Goal: Task Accomplishment & Management: Complete application form

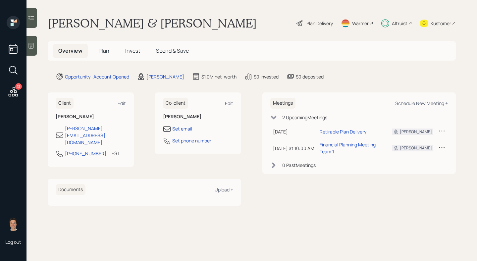
click at [129, 48] on span "Invest" at bounding box center [132, 50] width 15 height 7
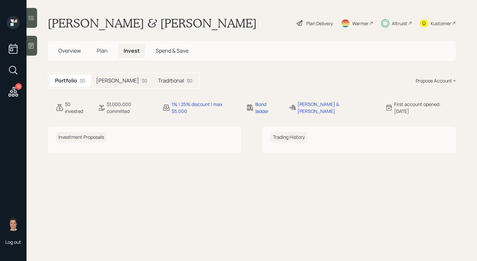
click at [104, 51] on span "Plan" at bounding box center [102, 50] width 11 height 7
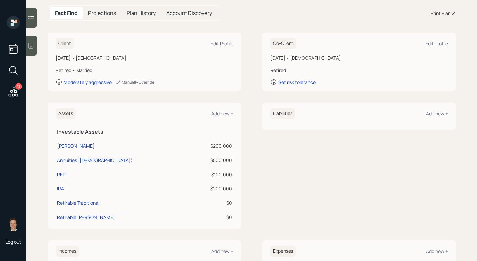
scroll to position [95, 0]
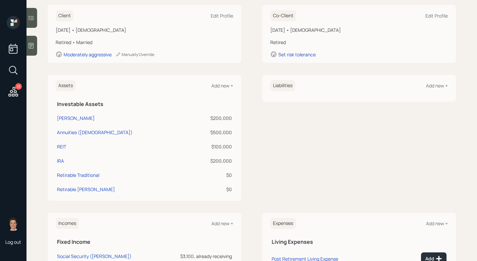
click at [220, 129] on div "$500,000" at bounding box center [211, 132] width 39 height 7
click at [192, 132] on div "$500,000" at bounding box center [211, 132] width 39 height 7
click at [226, 145] on div "$100,000" at bounding box center [211, 146] width 39 height 7
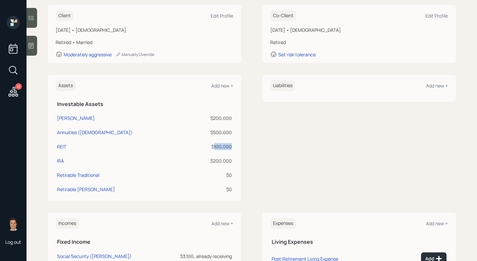
click at [226, 145] on div "$100,000" at bounding box center [211, 146] width 39 height 7
click at [195, 148] on div "$100,000" at bounding box center [211, 146] width 39 height 7
click at [216, 159] on div "$200,000" at bounding box center [211, 160] width 39 height 7
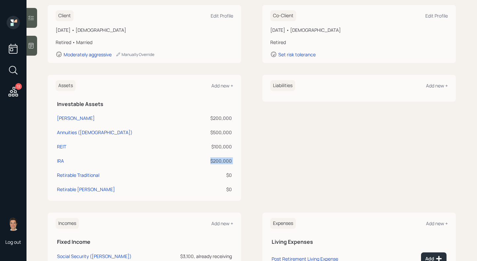
click at [216, 159] on div "$200,000" at bounding box center [211, 160] width 39 height 7
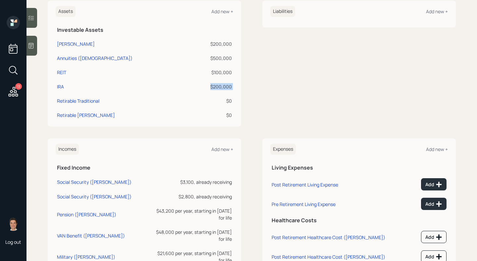
scroll to position [218, 0]
